Goal: Task Accomplishment & Management: Use online tool/utility

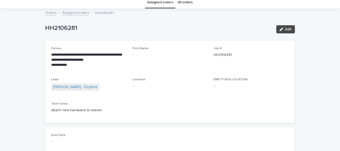
scroll to position [21, 0]
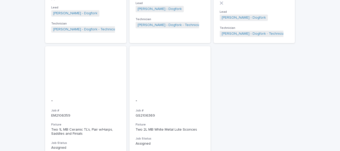
scroll to position [837, 0]
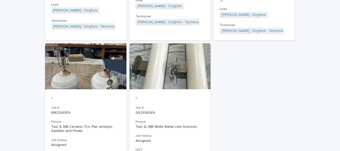
click at [73, 101] on div "- Job # EM2106359 Fixture Two 1L MB Ceramic TL's, Pair w/Harps, Saddles and Fin…" at bounding box center [85, 144] width 81 height 110
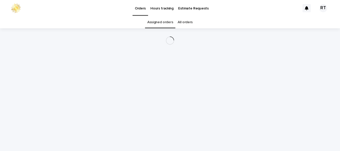
scroll to position [16, 0]
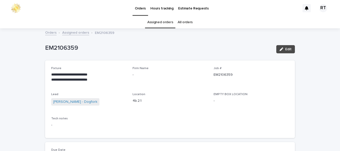
click at [290, 45] on button "Edit" at bounding box center [285, 49] width 19 height 8
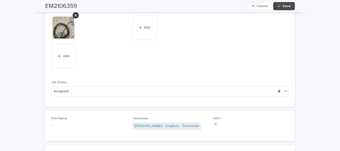
scroll to position [387, 0]
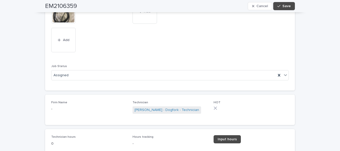
click at [230, 137] on span "Input hours" at bounding box center [227, 139] width 19 height 4
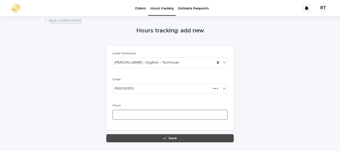
click at [140, 110] on input at bounding box center [169, 115] width 115 height 10
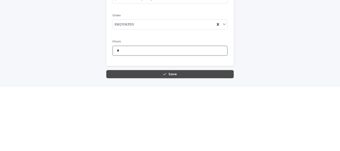
type input "*"
click at [171, 134] on button "Save" at bounding box center [170, 138] width 128 height 8
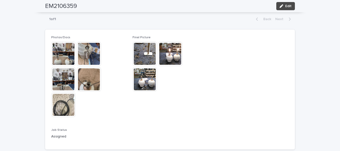
scroll to position [342, 0]
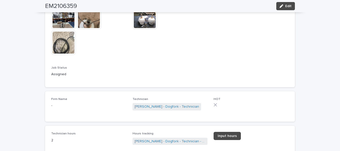
click at [292, 8] on button "Edit" at bounding box center [285, 6] width 19 height 8
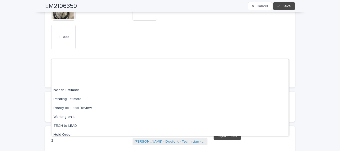
scroll to position [48, 0]
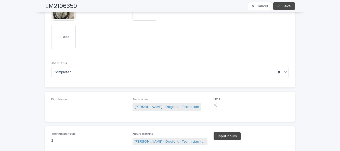
click at [291, 8] on button "Save" at bounding box center [284, 6] width 22 height 8
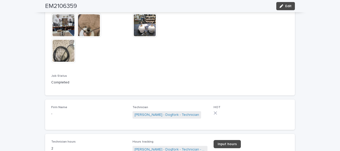
scroll to position [332, 0]
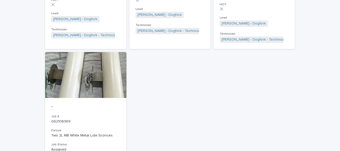
scroll to position [829, 0]
click at [63, 128] on div "Fixture Two 2L MB White Metal Lute Sconces" at bounding box center [85, 132] width 69 height 9
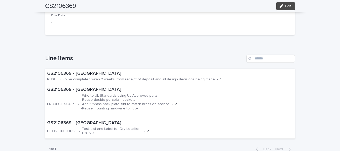
scroll to position [129, 0]
